Goal: Transaction & Acquisition: Purchase product/service

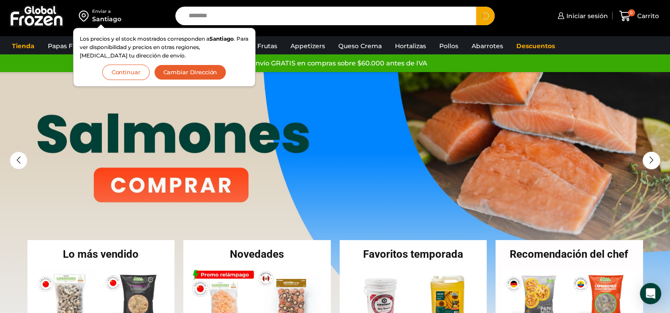
type input "********"
click at [476, 7] on button "Search" at bounding box center [485, 16] width 19 height 19
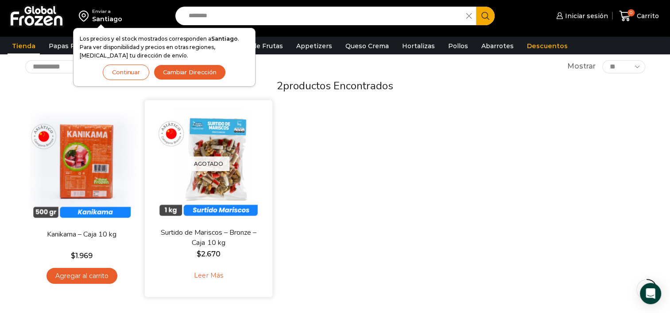
scroll to position [51, 0]
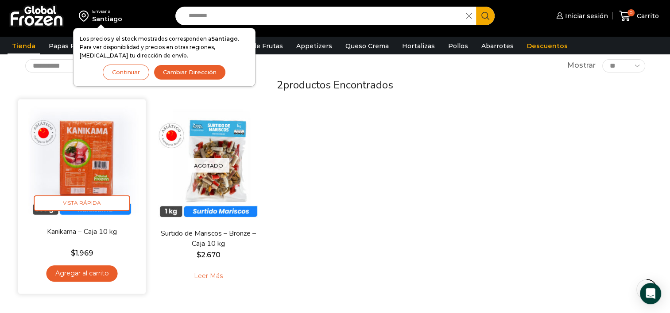
click at [93, 158] on img at bounding box center [82, 163] width 114 height 114
